Goal: Check status: Check status

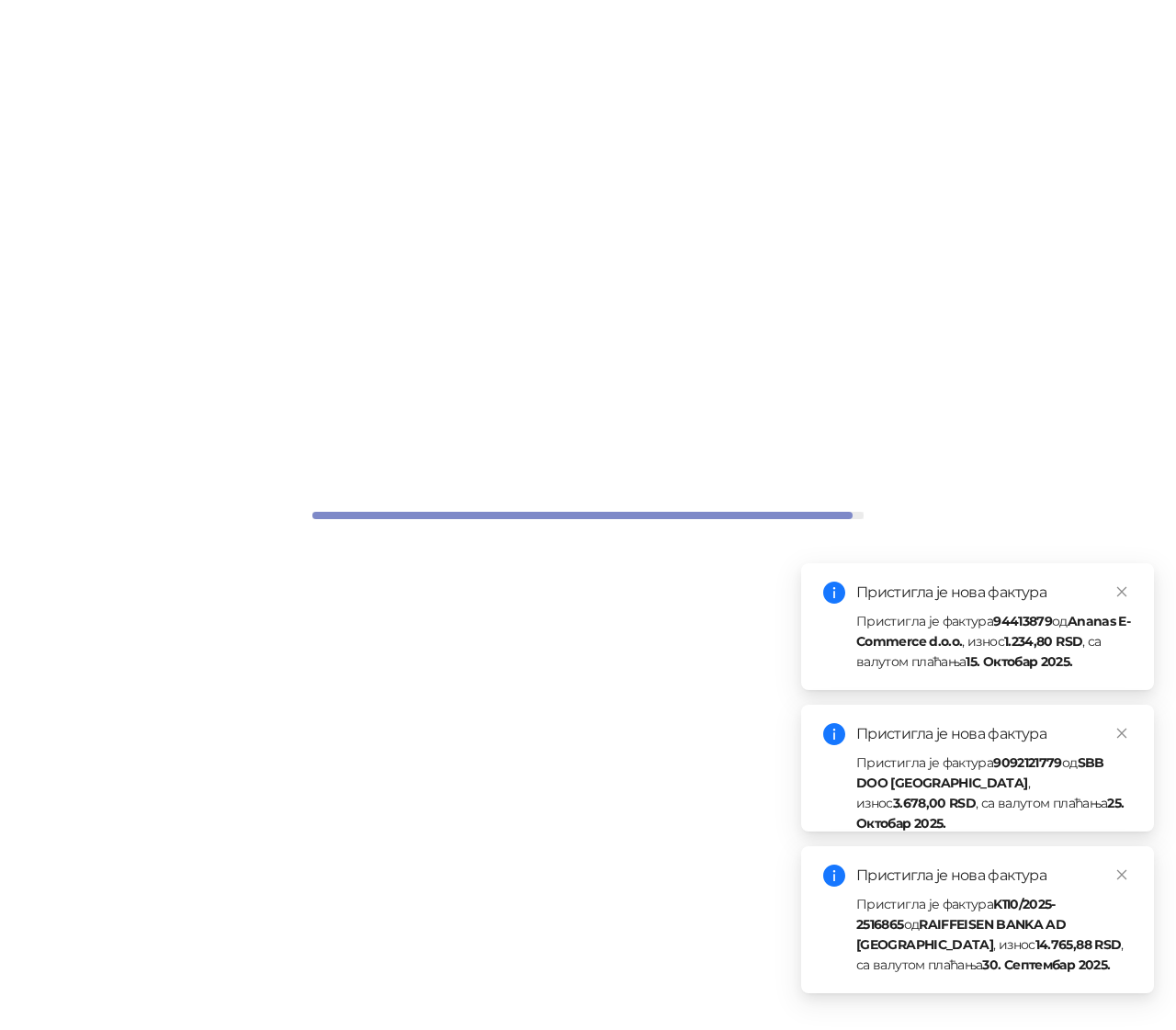
click at [1123, 597] on icon "close" at bounding box center [1122, 592] width 13 height 13
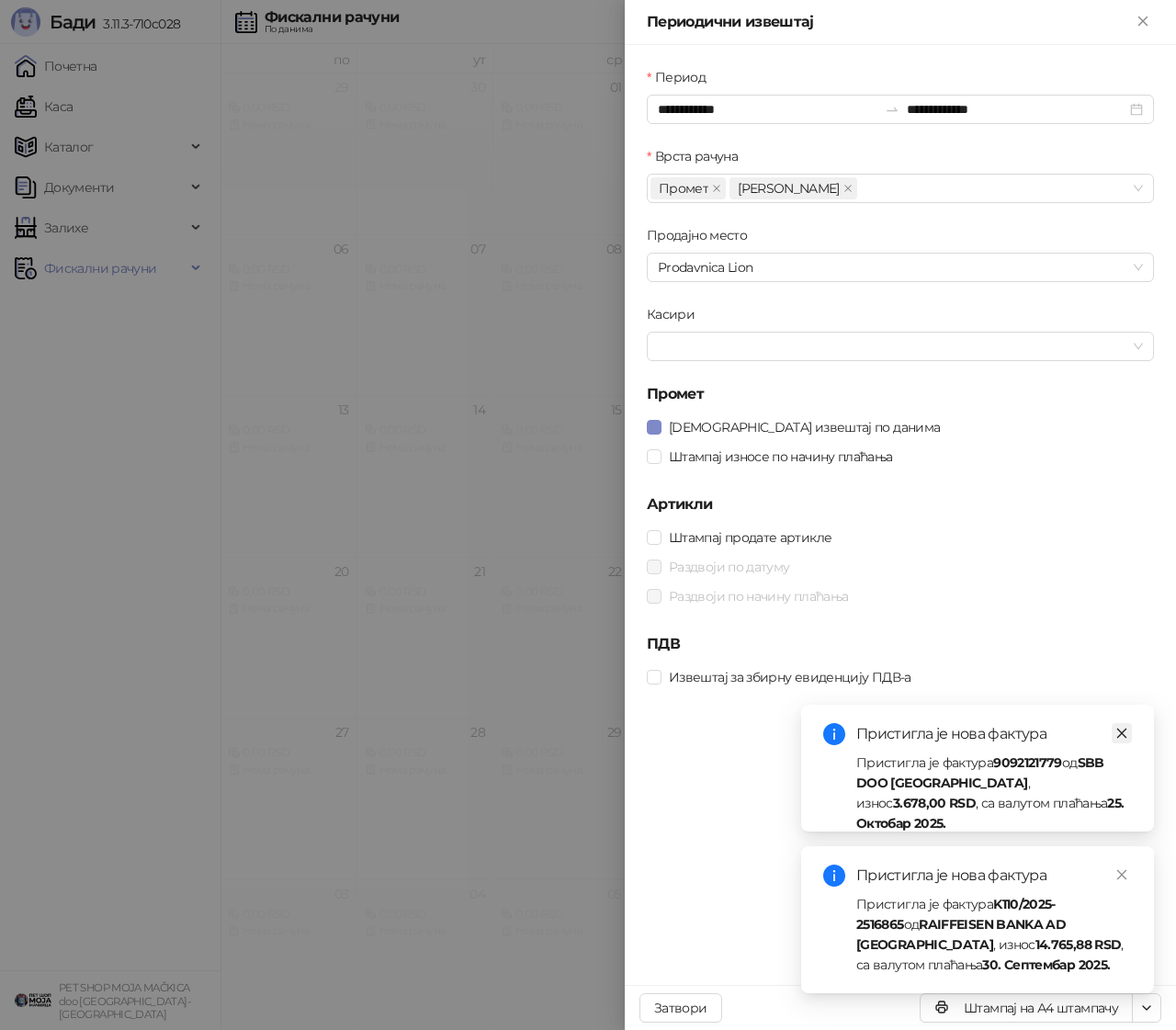
click at [1126, 736] on icon "close" at bounding box center [1122, 734] width 13 height 13
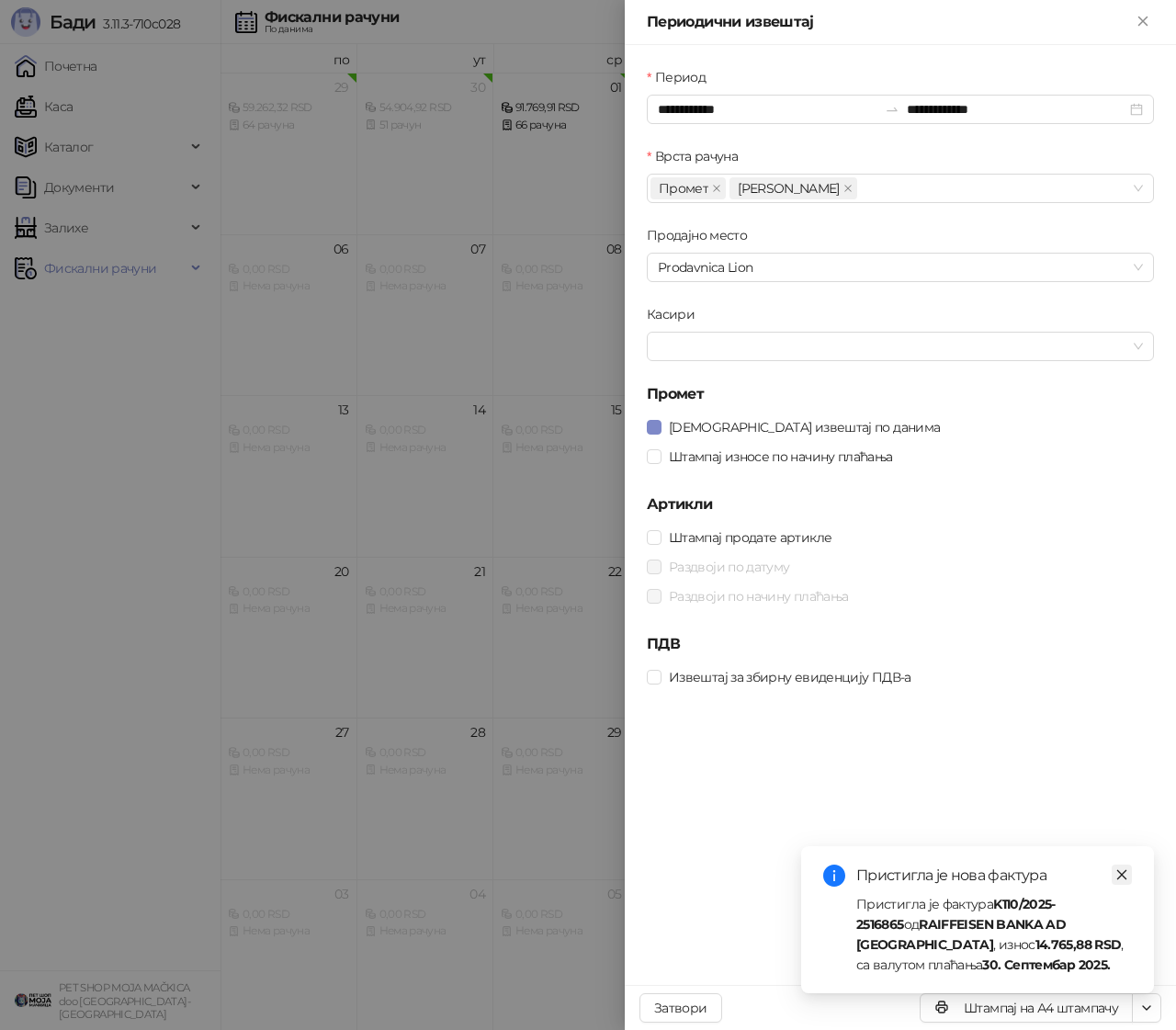
click at [1124, 875] on icon "close" at bounding box center [1122, 875] width 13 height 13
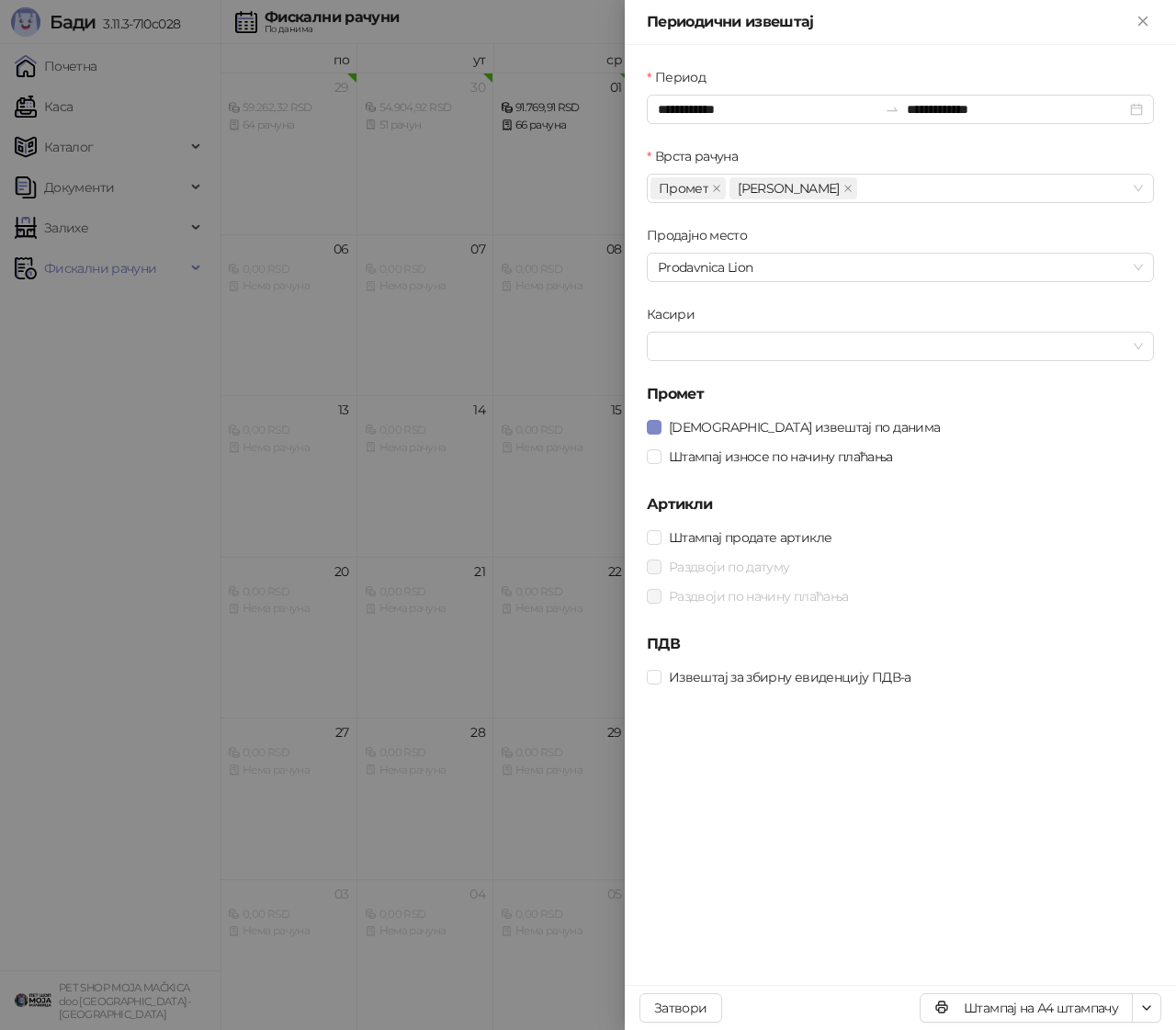
click at [466, 332] on div at bounding box center [588, 515] width 1176 height 1030
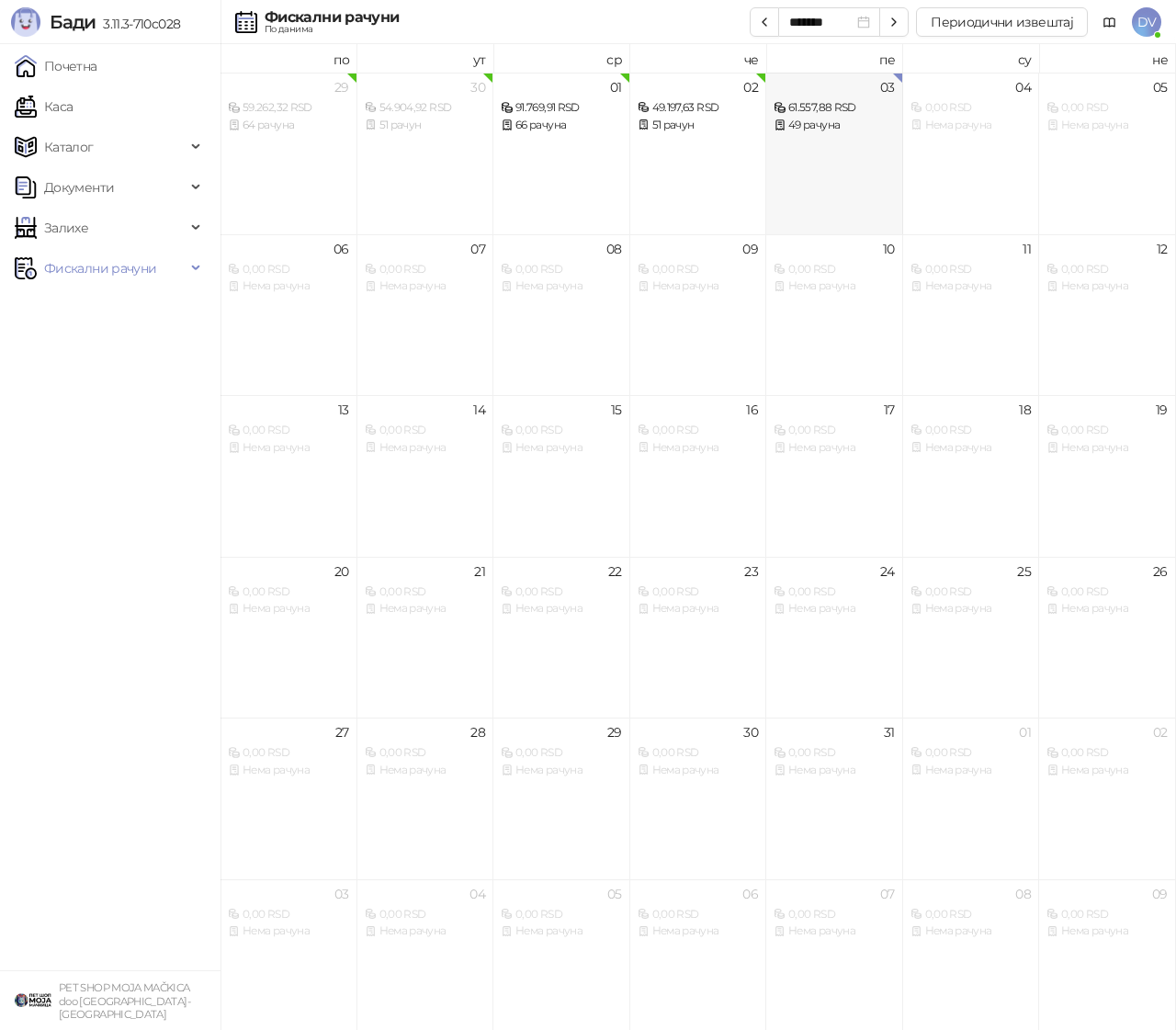
click at [839, 113] on div "61.557,88 RSD" at bounding box center [834, 108] width 121 height 18
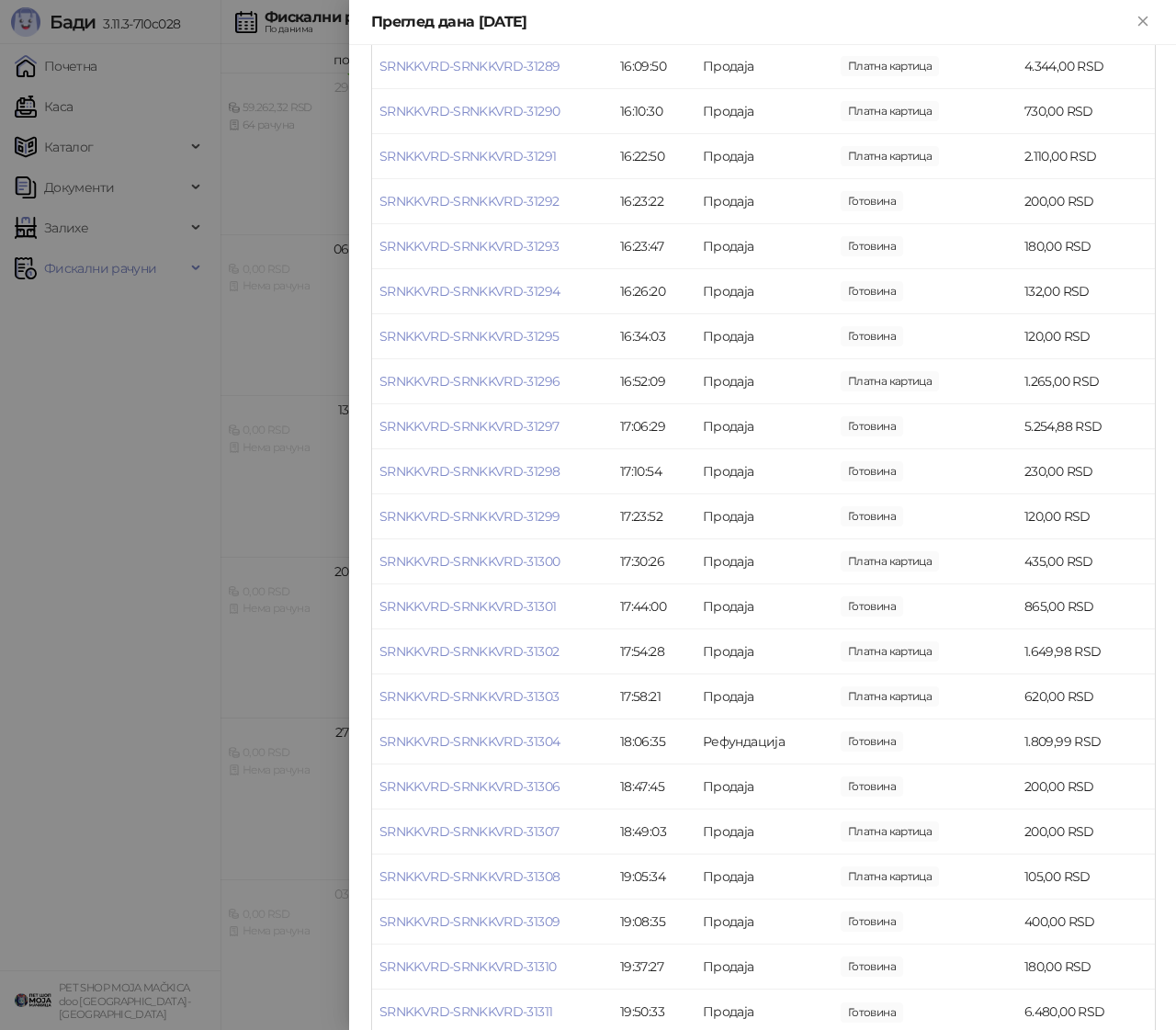
scroll to position [1578, 0]
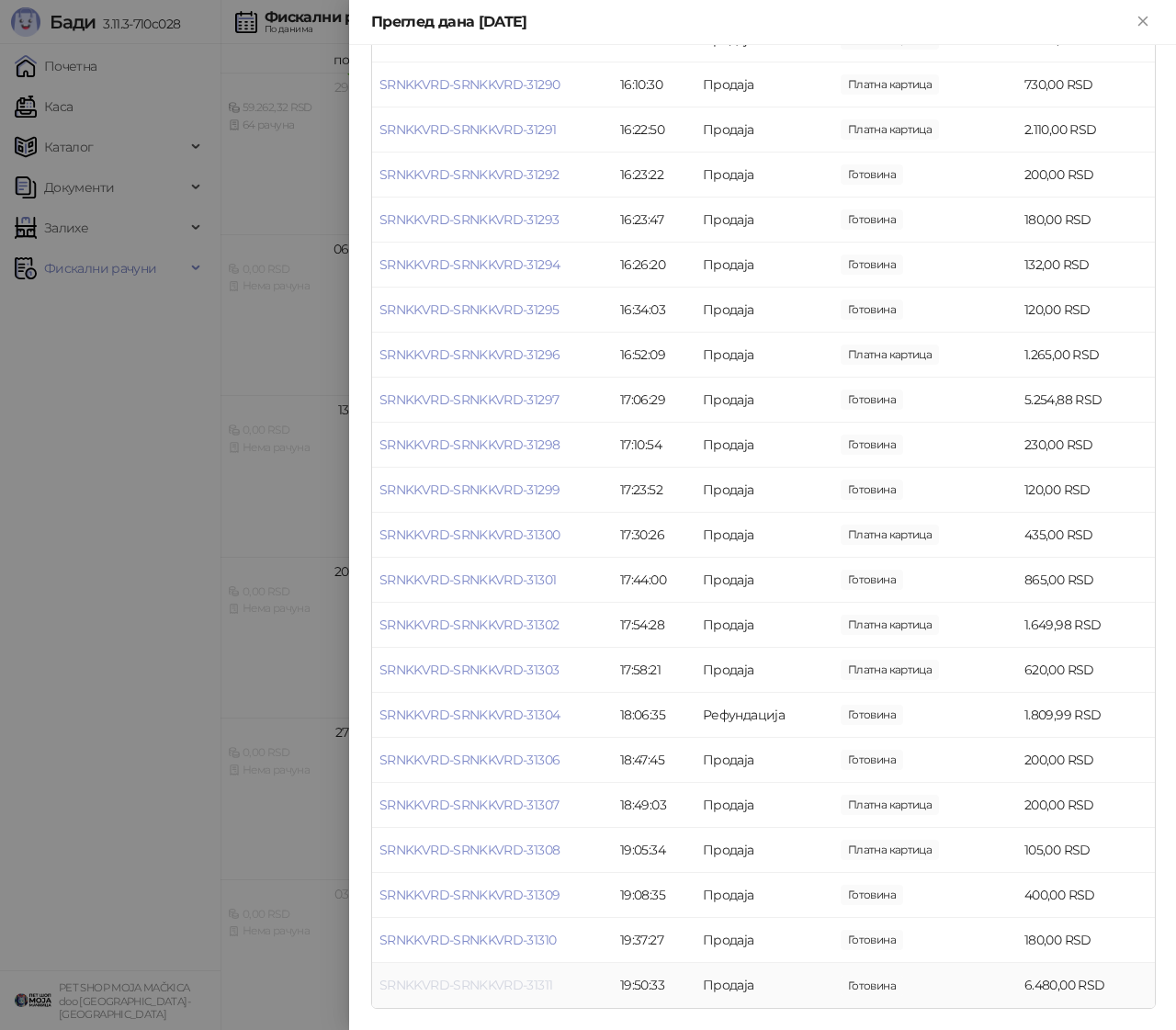
click at [472, 977] on link "SRNKKVRD-SRNKKVRD-31311" at bounding box center [465, 985] width 172 height 17
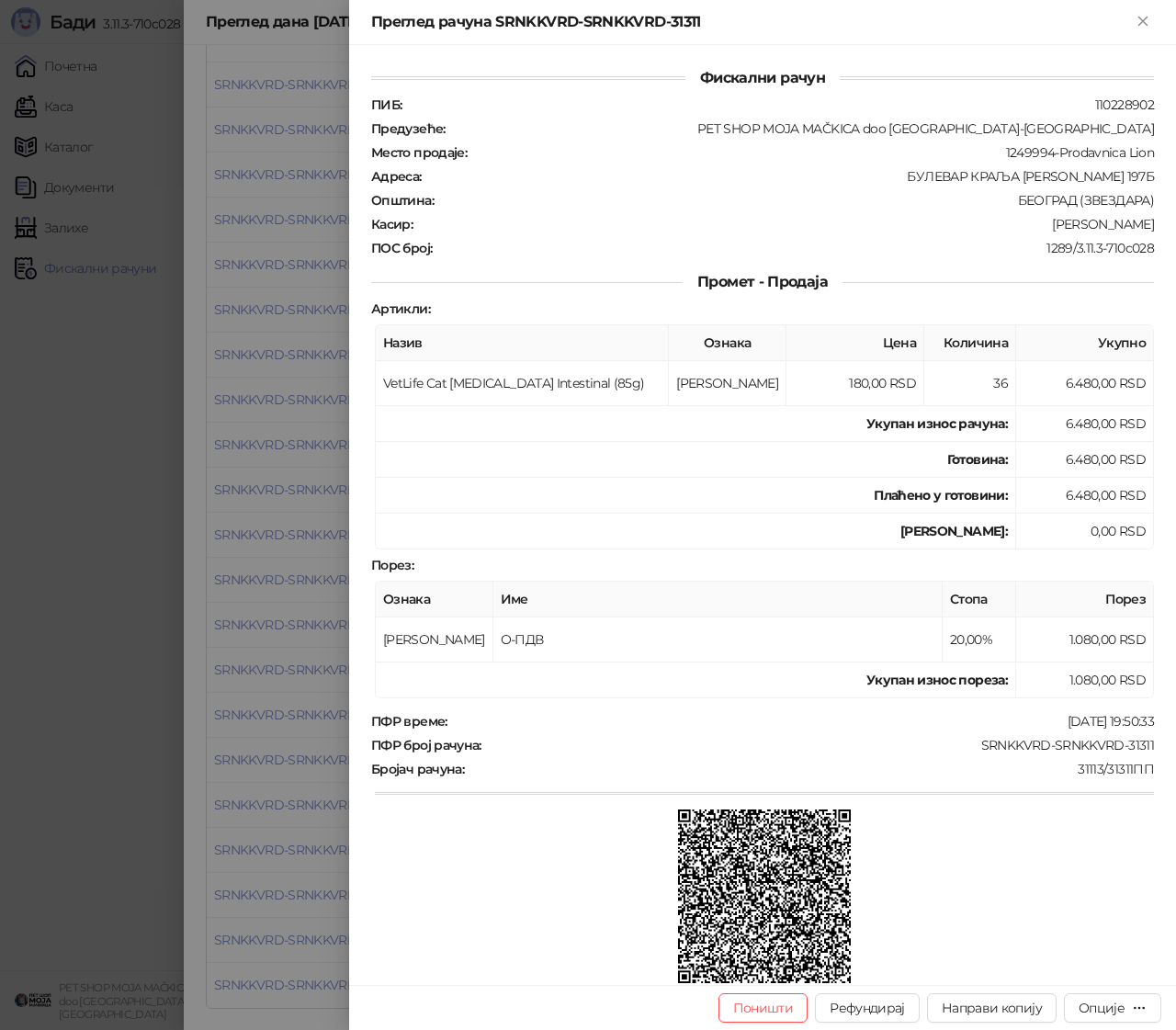
click at [291, 948] on div at bounding box center [588, 515] width 1176 height 1030
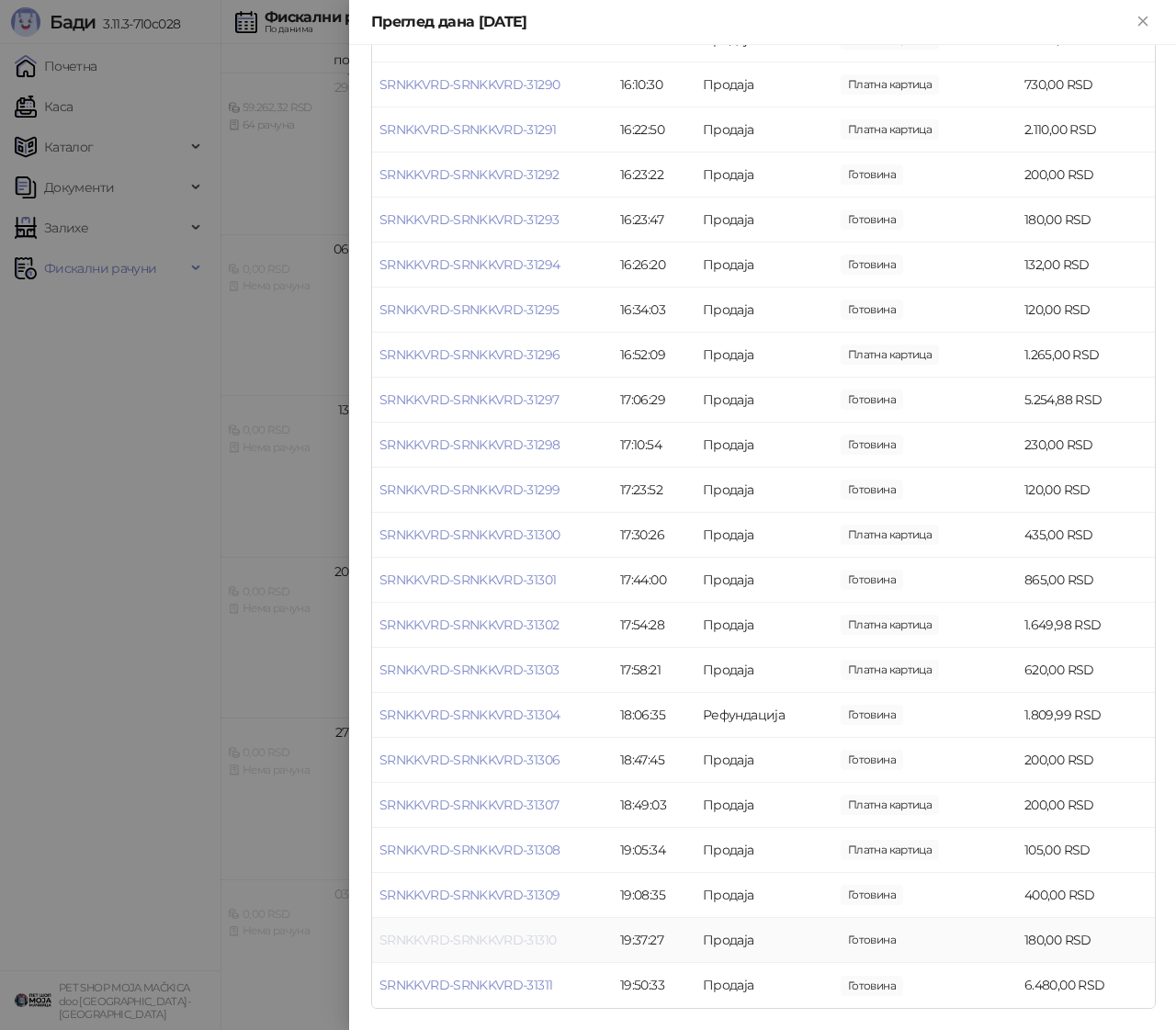
click at [447, 937] on link "SRNKKVRD-SRNKKVRD-31310" at bounding box center [467, 941] width 176 height 17
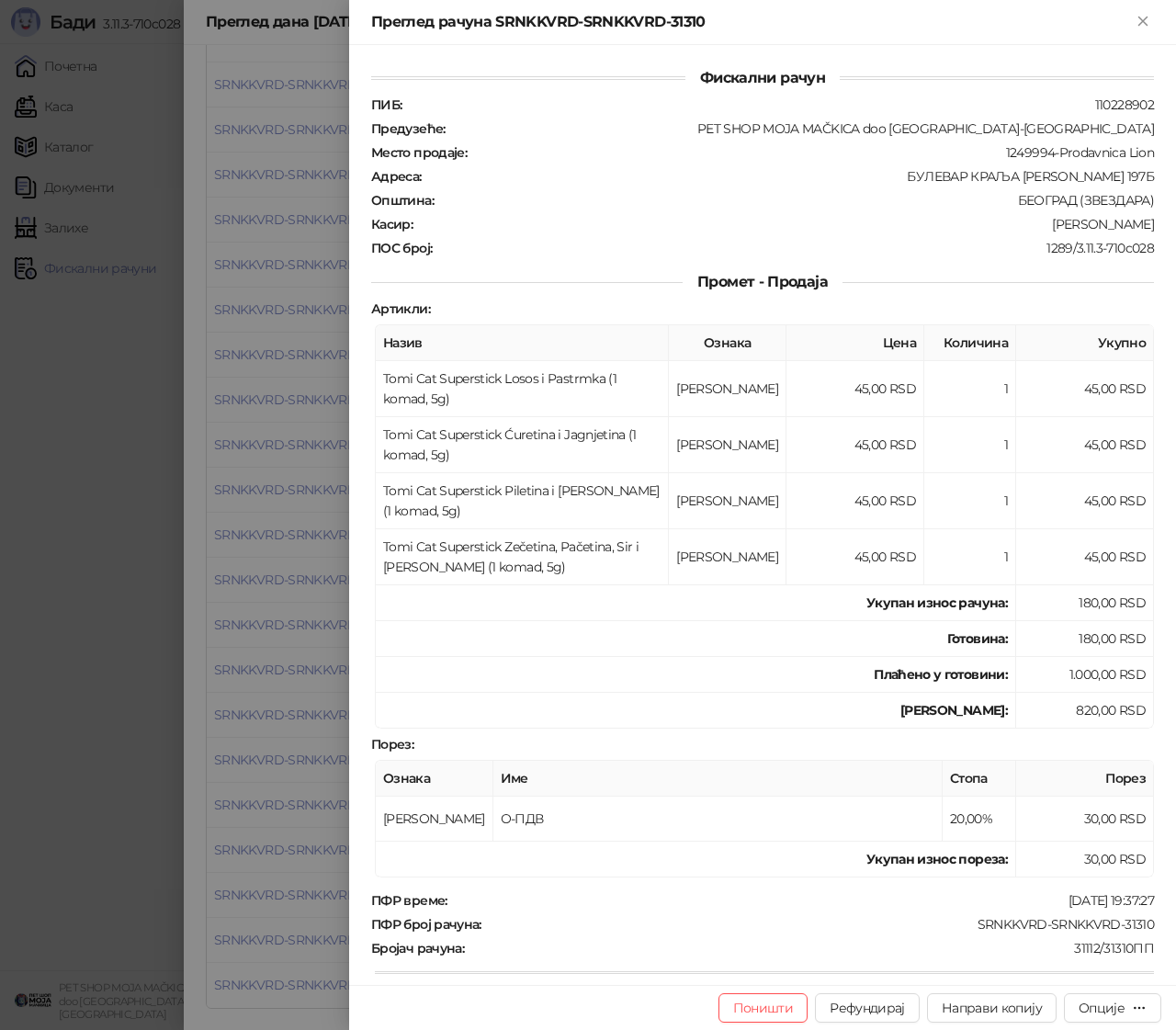
click at [312, 927] on div at bounding box center [588, 515] width 1176 height 1030
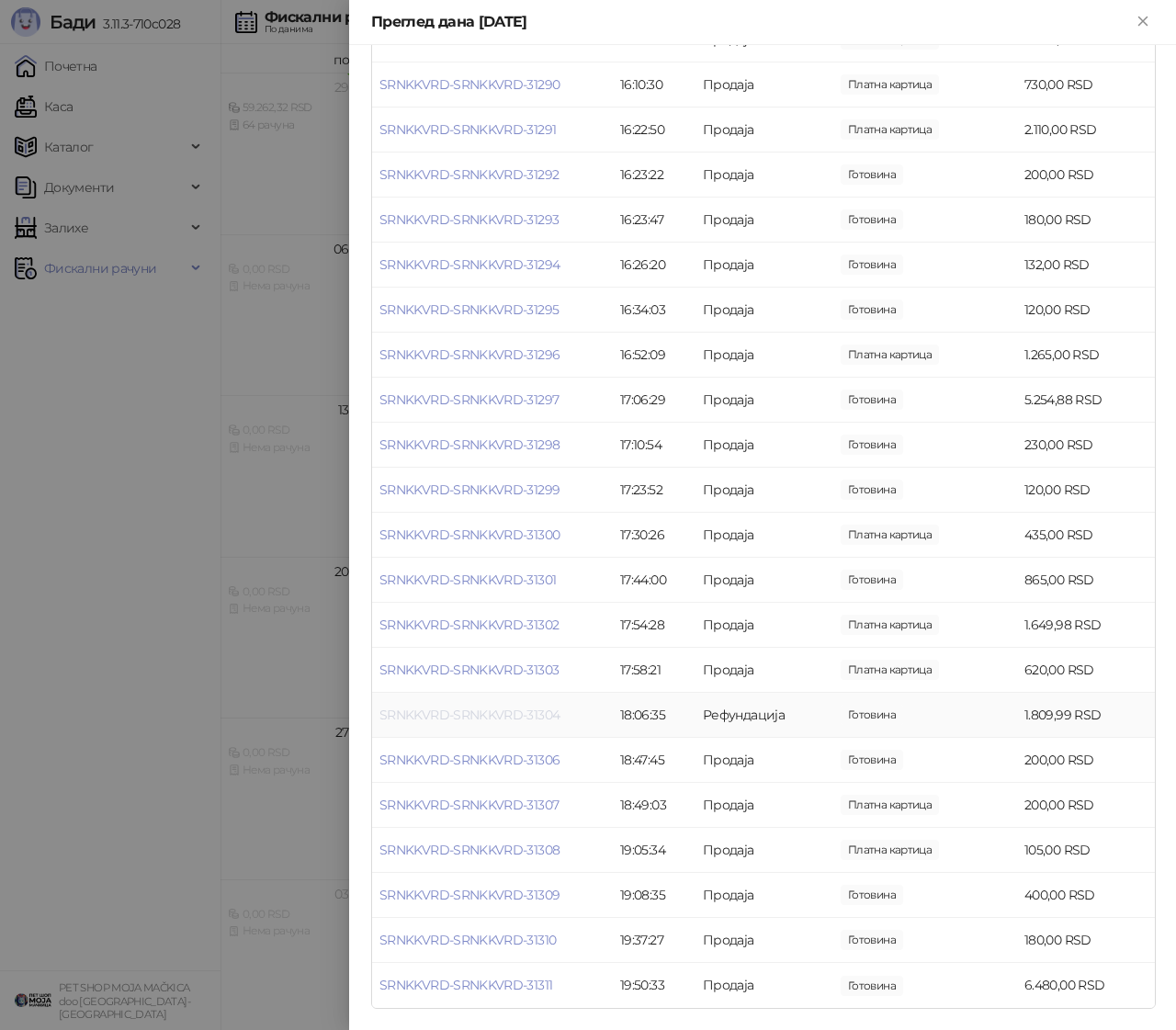
click at [456, 710] on link "SRNKKVRD-SRNKKVRD-31304" at bounding box center [469, 715] width 180 height 17
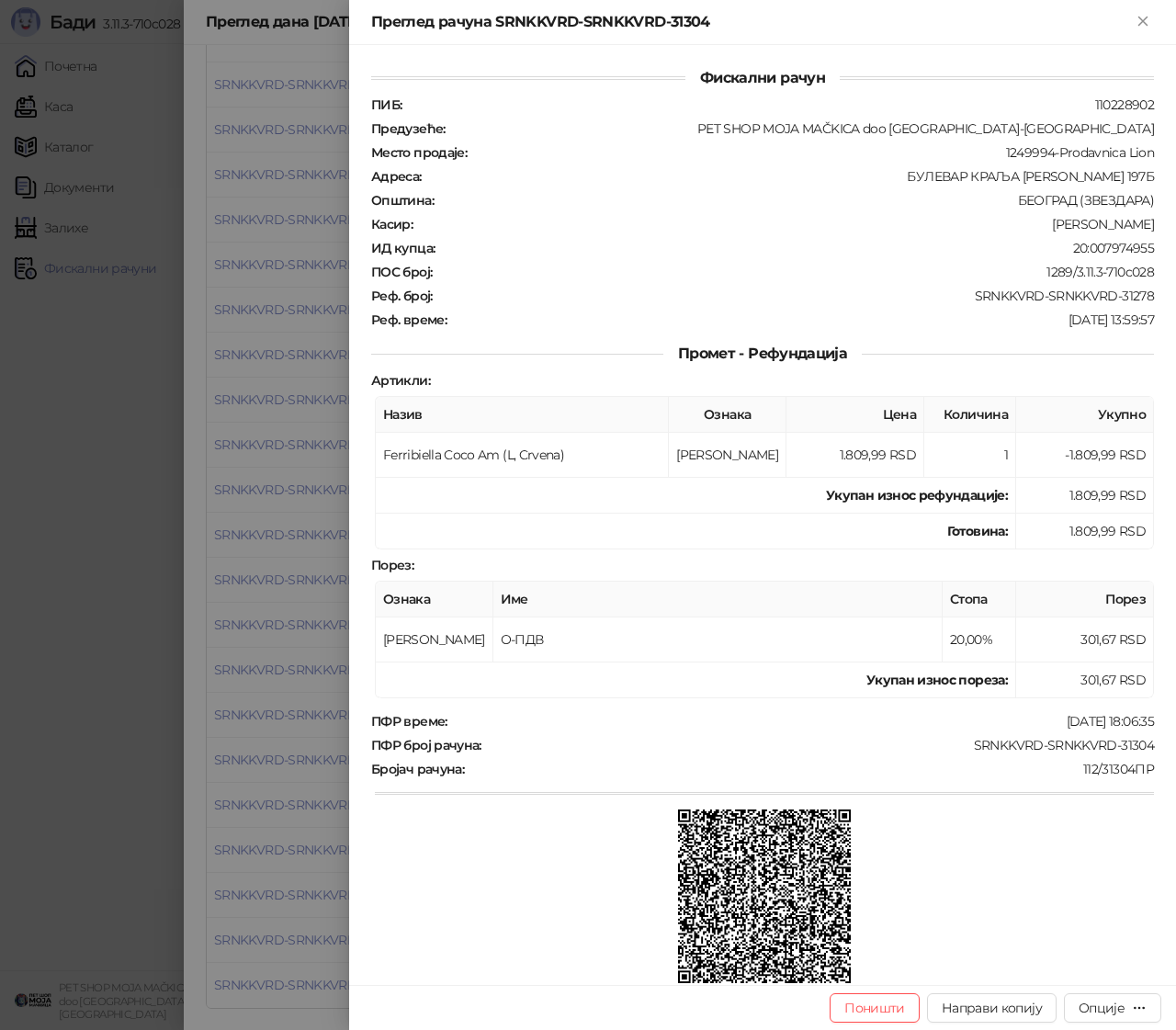
click at [291, 692] on div at bounding box center [588, 515] width 1176 height 1030
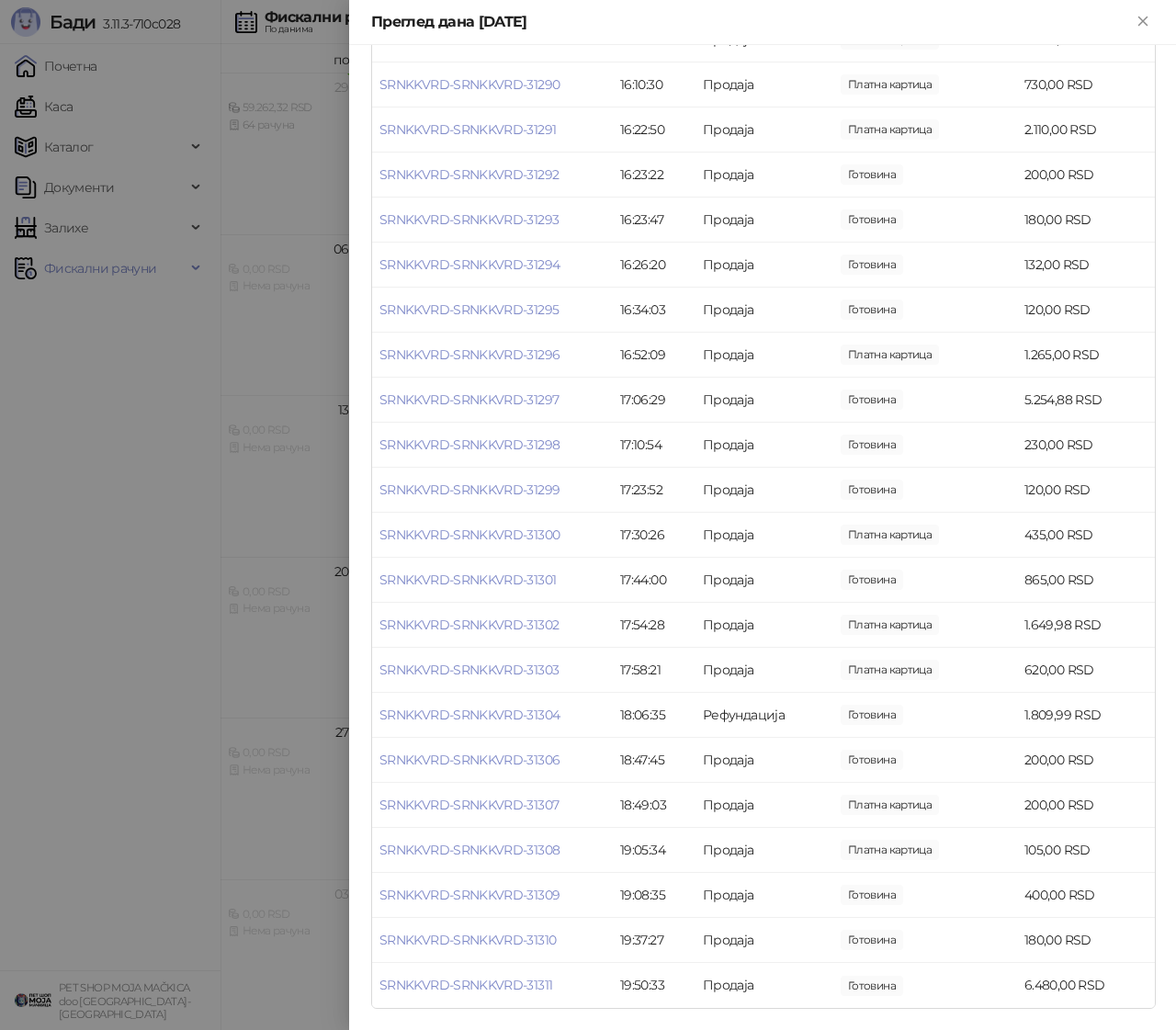
click at [150, 652] on div at bounding box center [588, 515] width 1176 height 1030
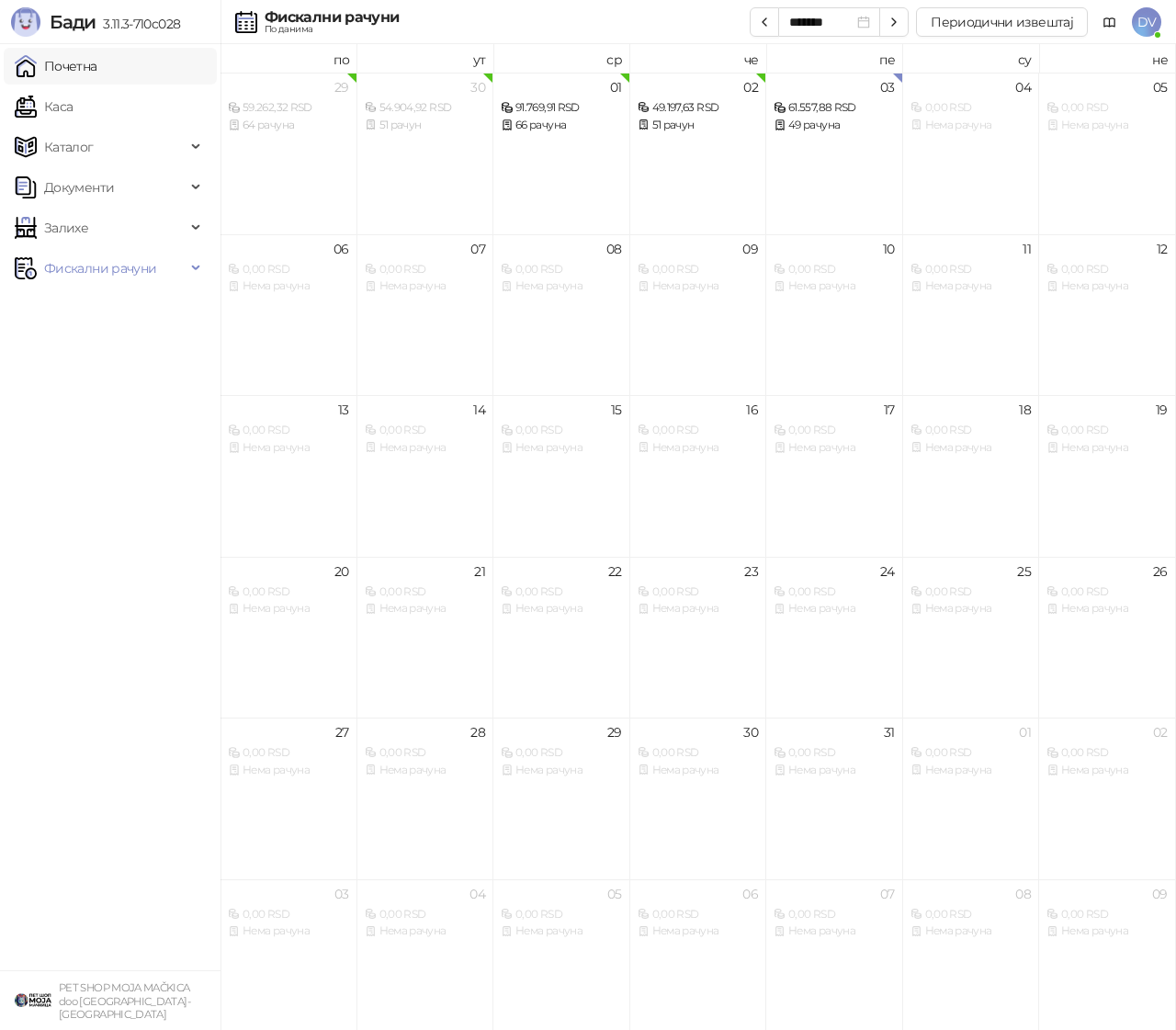
click at [77, 61] on link "Почетна" at bounding box center [56, 65] width 83 height 36
